Goal: Task Accomplishment & Management: Manage account settings

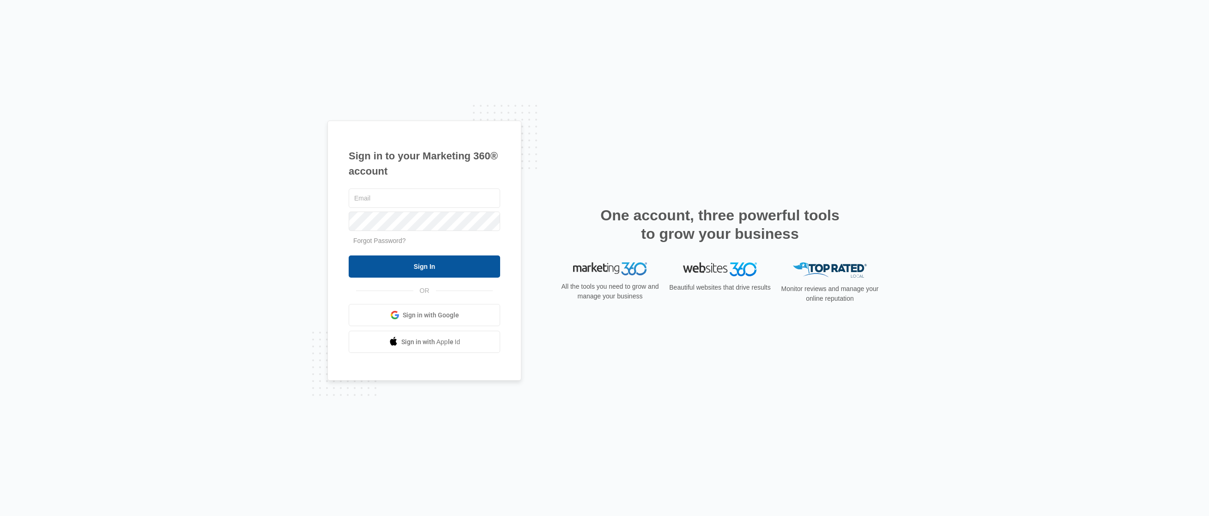
type input "[PERSON_NAME][EMAIL_ADDRESS][DOMAIN_NAME]"
click at [440, 267] on input "Sign In" at bounding box center [424, 266] width 151 height 22
